Goal: Task Accomplishment & Management: Use online tool/utility

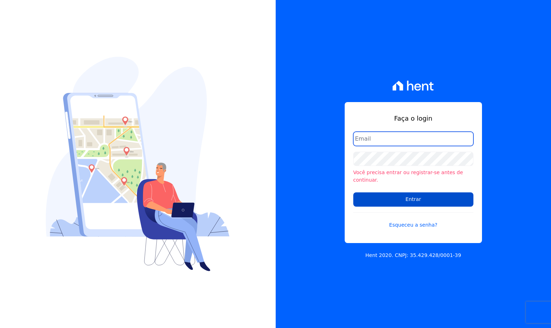
type input "[EMAIL_ADDRESS][DOMAIN_NAME]"
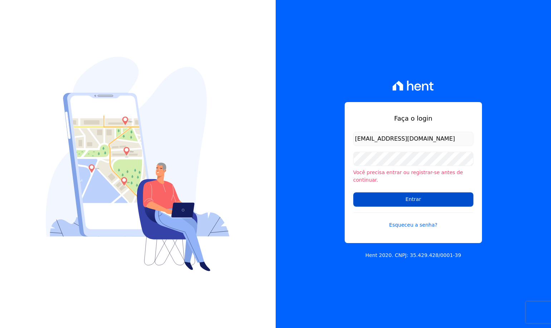
click at [407, 196] on input "Entrar" at bounding box center [413, 200] width 120 height 14
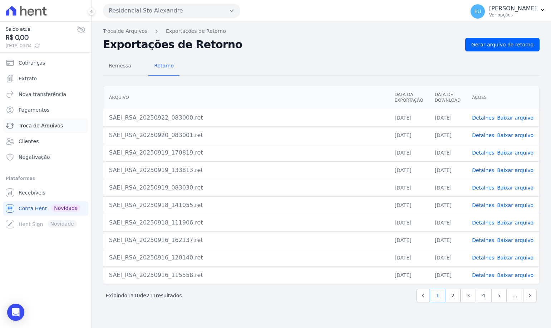
click at [41, 125] on span "Troca de Arquivos" at bounding box center [41, 125] width 44 height 7
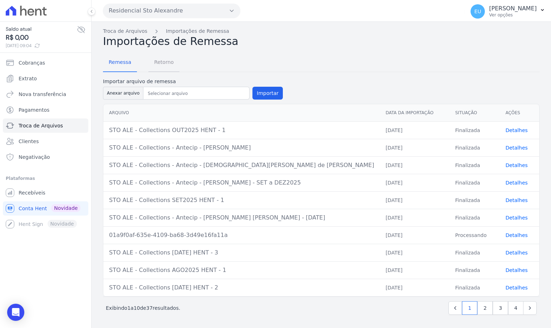
click at [161, 63] on span "Retorno" at bounding box center [164, 62] width 28 height 14
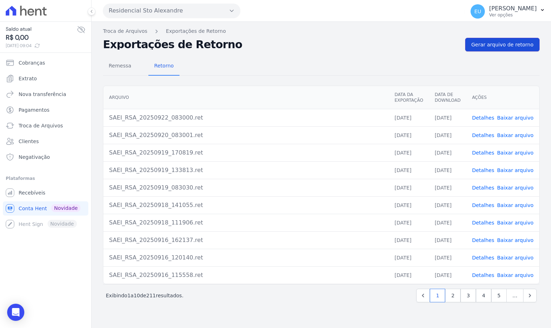
click at [503, 45] on span "Gerar arquivo de retorno" at bounding box center [502, 44] width 62 height 7
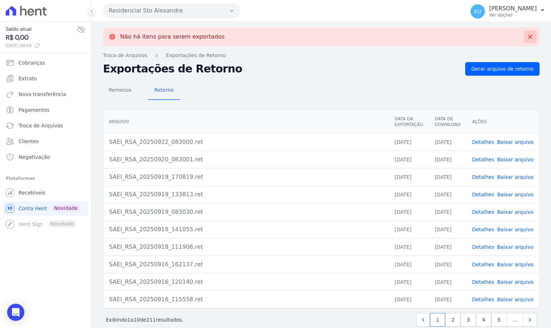
click at [528, 37] on icon at bounding box center [530, 37] width 4 height 4
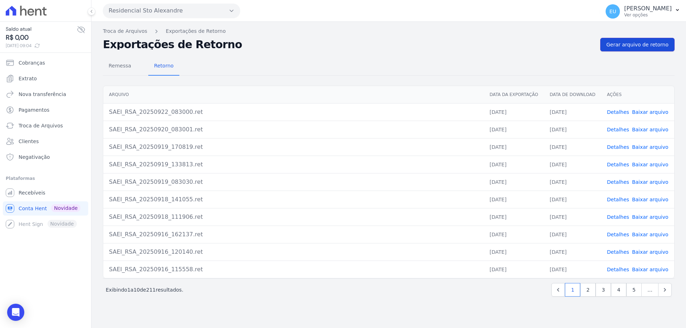
click at [550, 43] on span "Gerar arquivo de retorno" at bounding box center [638, 44] width 62 height 7
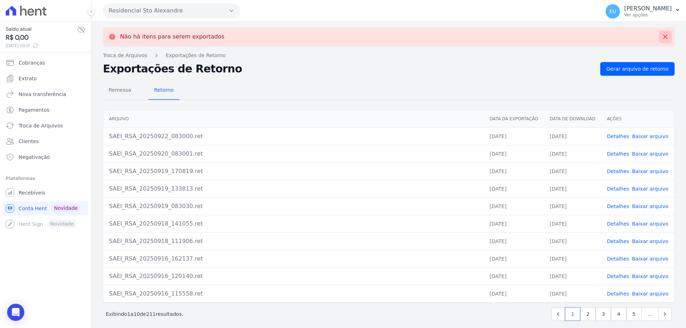
click at [550, 35] on icon at bounding box center [665, 36] width 7 height 7
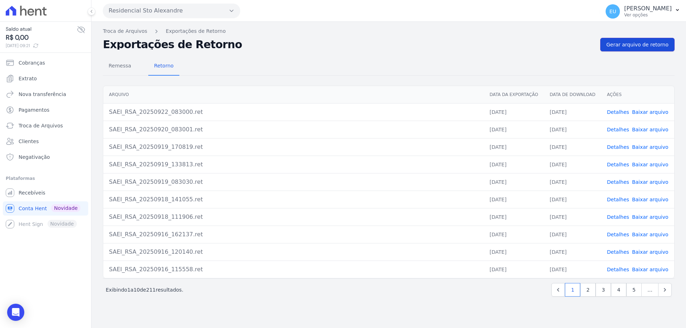
click at [550, 44] on span "Gerar arquivo de retorno" at bounding box center [638, 44] width 62 height 7
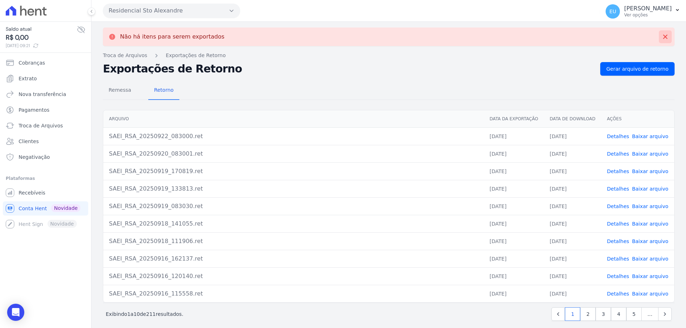
click at [550, 38] on icon at bounding box center [665, 36] width 7 height 7
